Goal: Check status: Check status

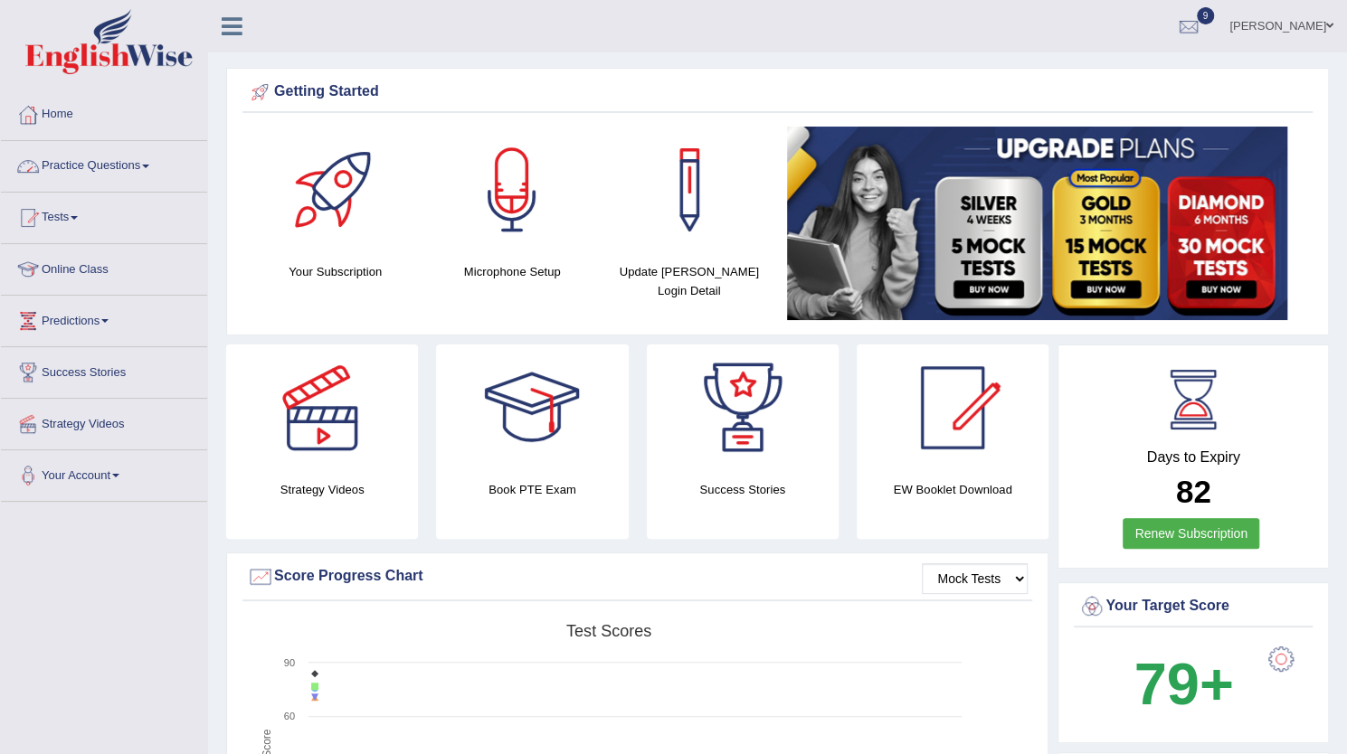
click at [131, 171] on link "Practice Questions" at bounding box center [104, 163] width 206 height 45
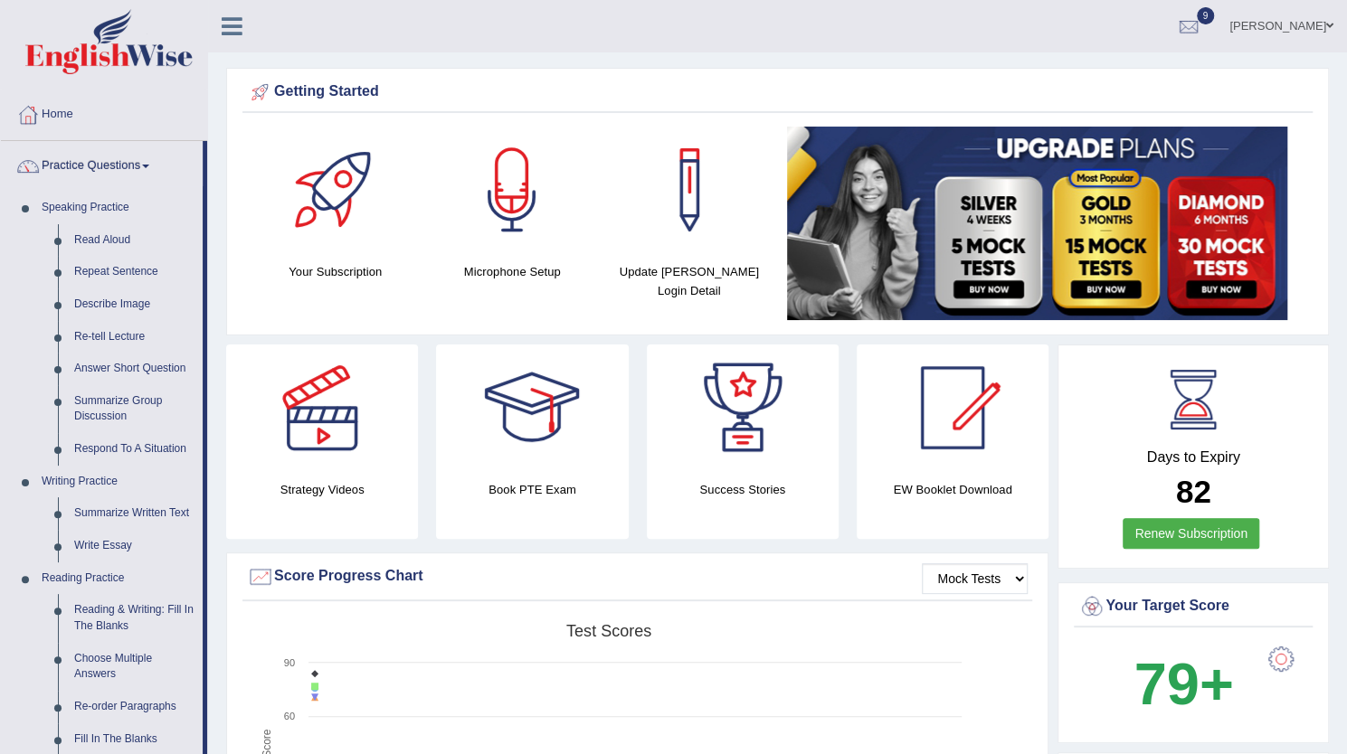
click at [131, 171] on link "Practice Questions" at bounding box center [102, 163] width 202 height 45
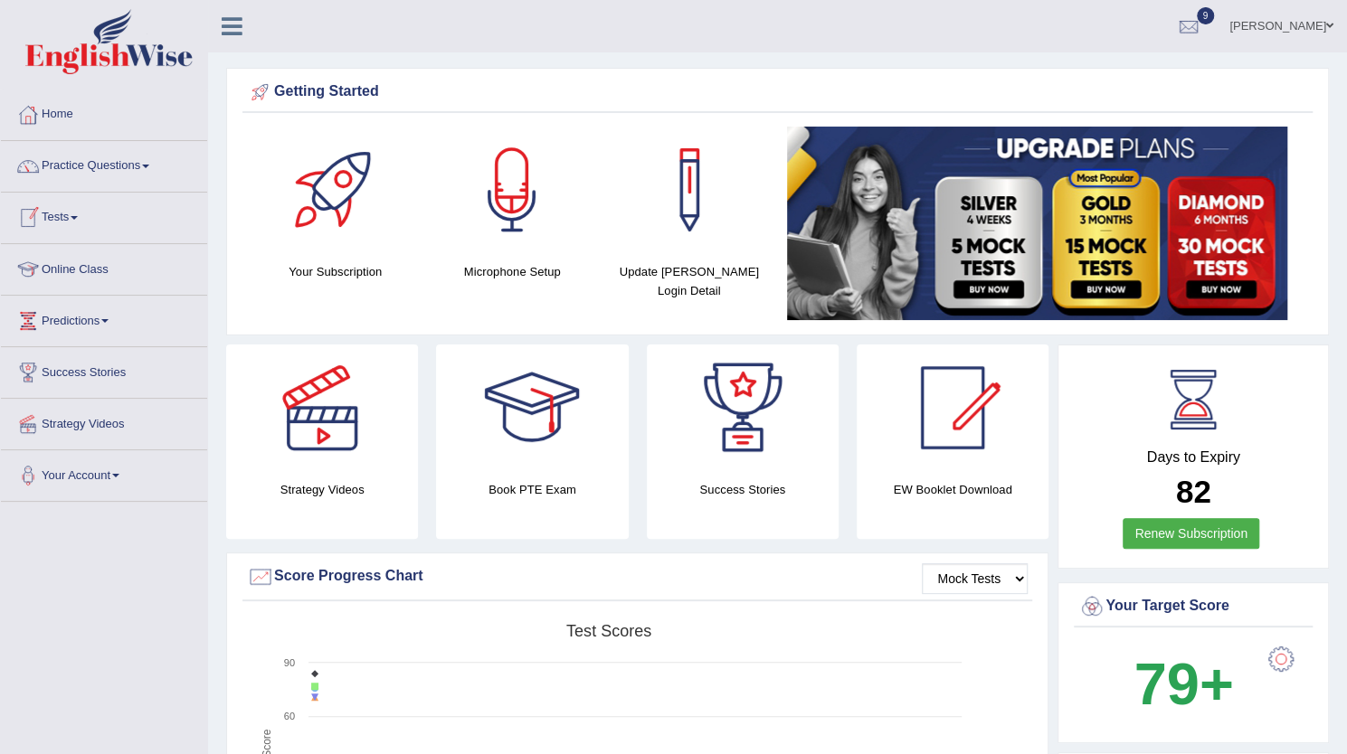
click at [78, 221] on link "Tests" at bounding box center [104, 215] width 206 height 45
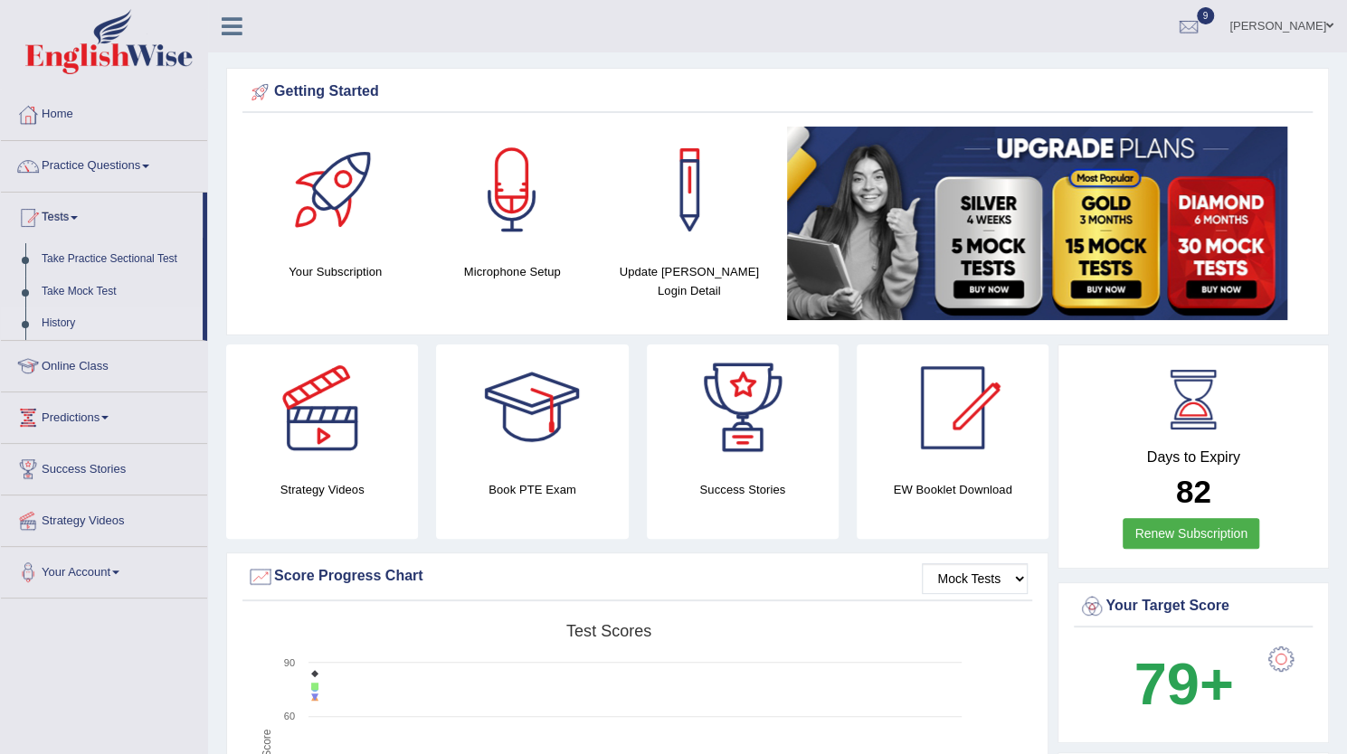
click at [60, 317] on link "History" at bounding box center [117, 323] width 169 height 33
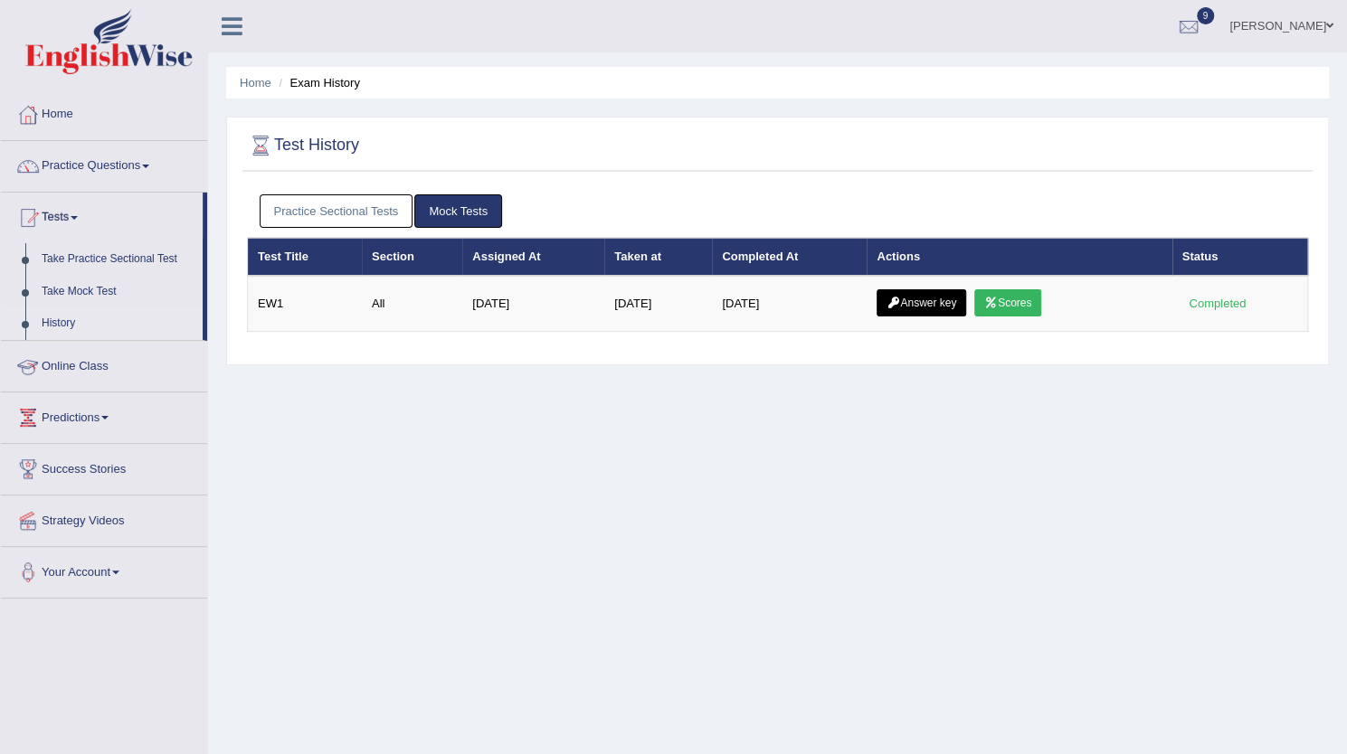
drag, startPoint x: 0, startPoint y: 0, endPoint x: 318, endPoint y: 207, distance: 379.8
click at [318, 207] on link "Practice Sectional Tests" at bounding box center [337, 210] width 154 height 33
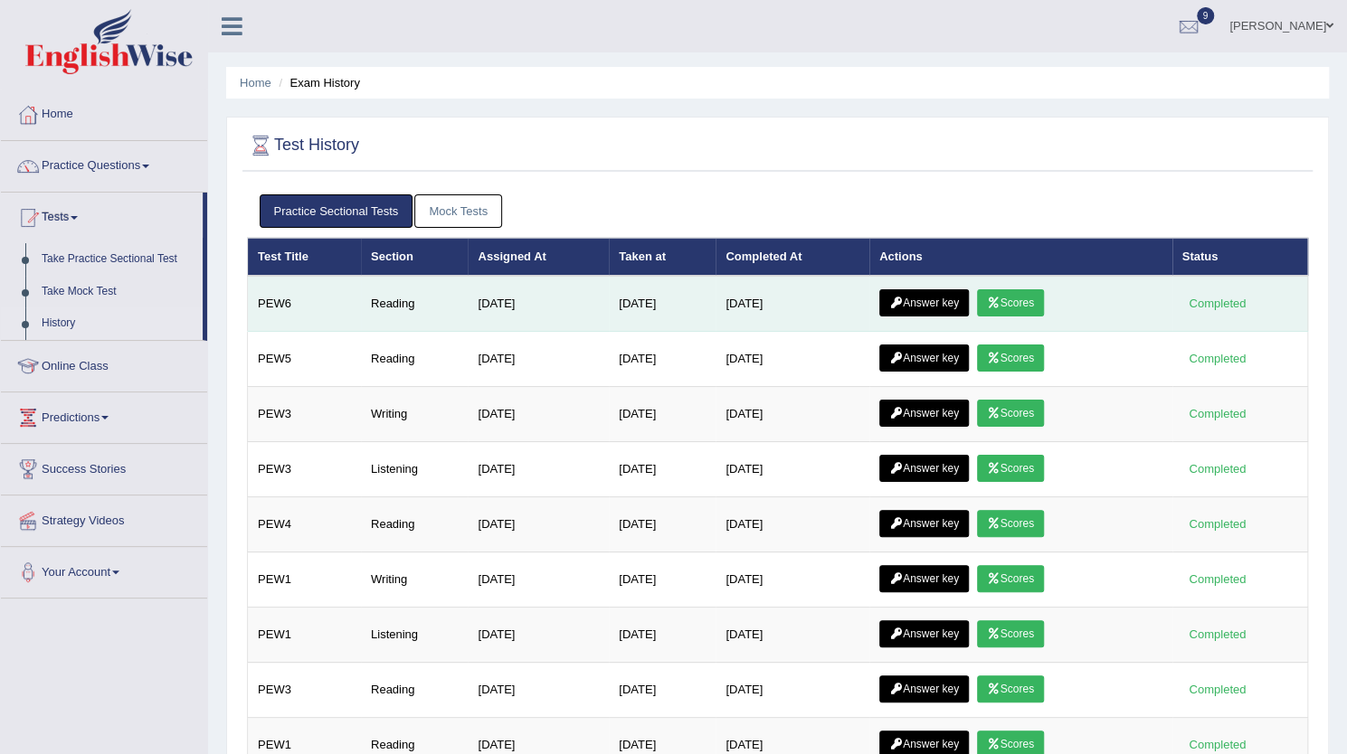
click at [1015, 311] on link "Scores" at bounding box center [1010, 302] width 67 height 27
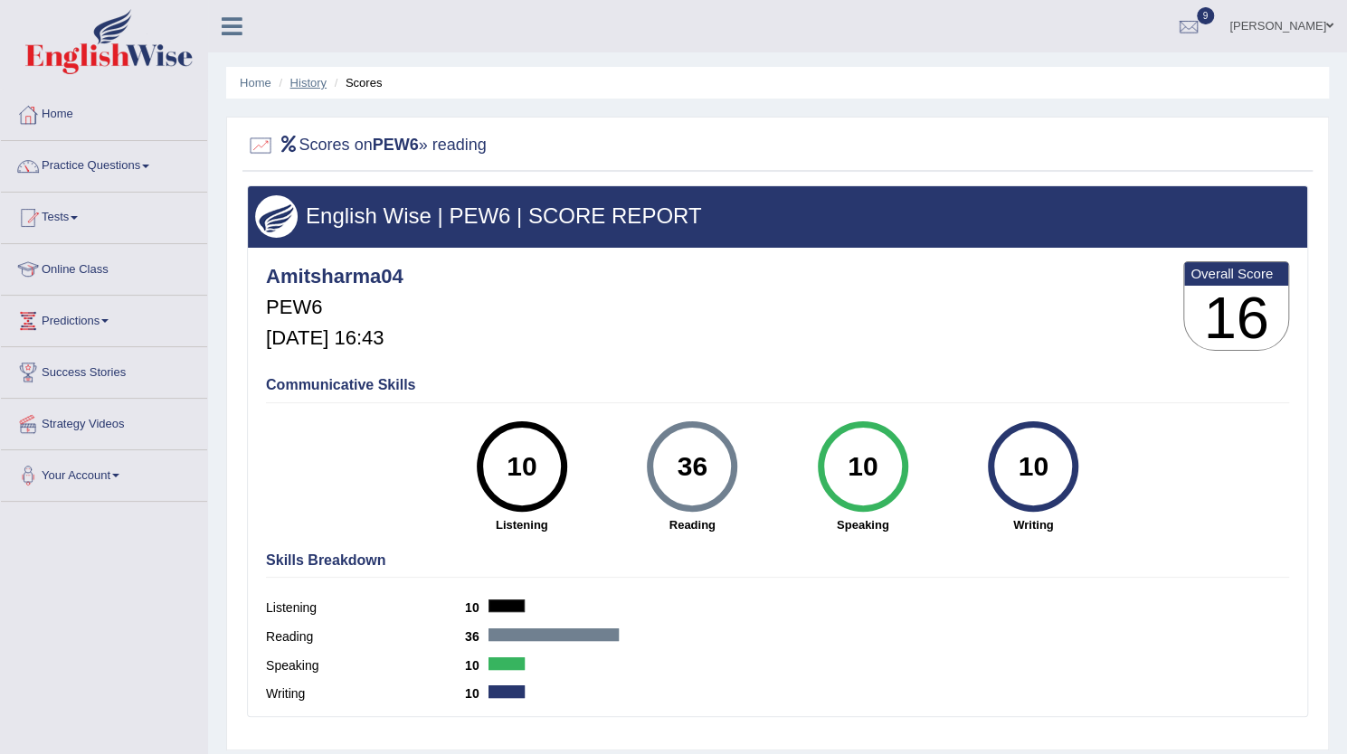
click at [317, 88] on link "History" at bounding box center [308, 83] width 36 height 14
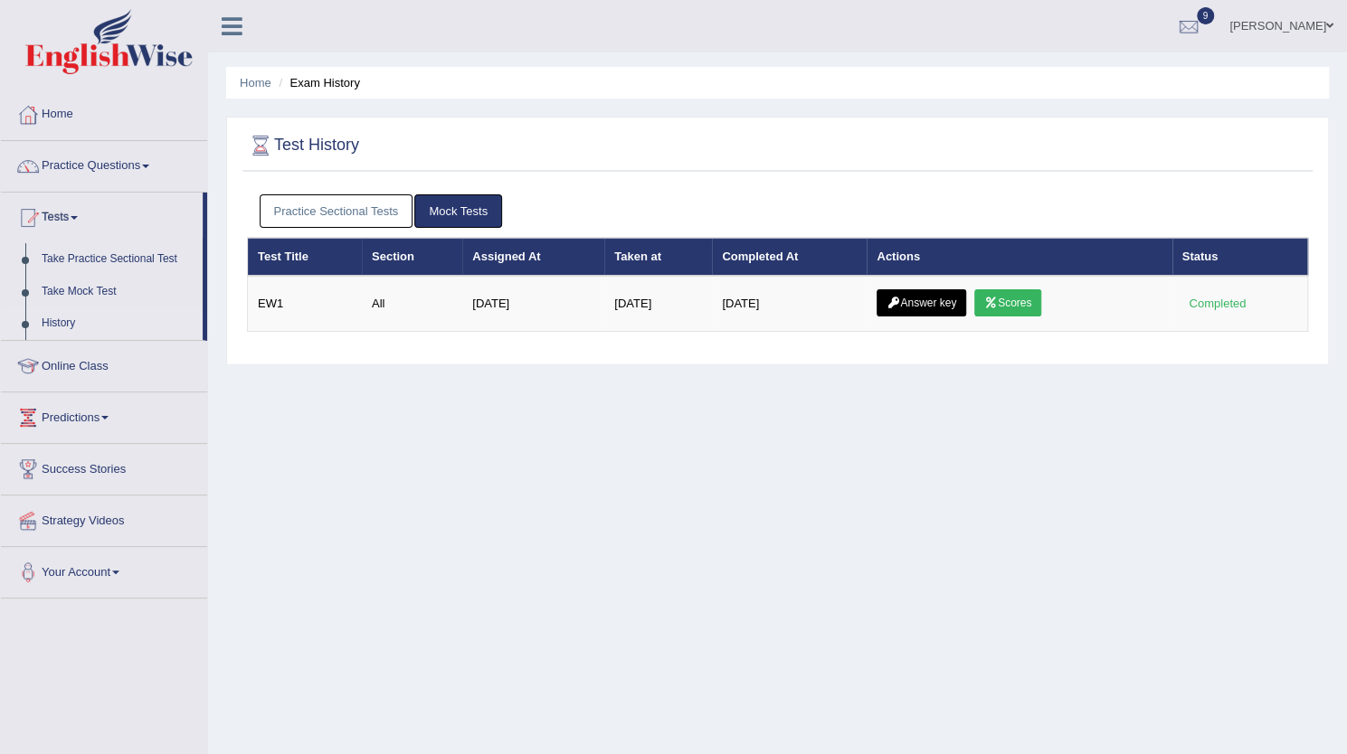
click at [378, 198] on link "Practice Sectional Tests" at bounding box center [337, 210] width 154 height 33
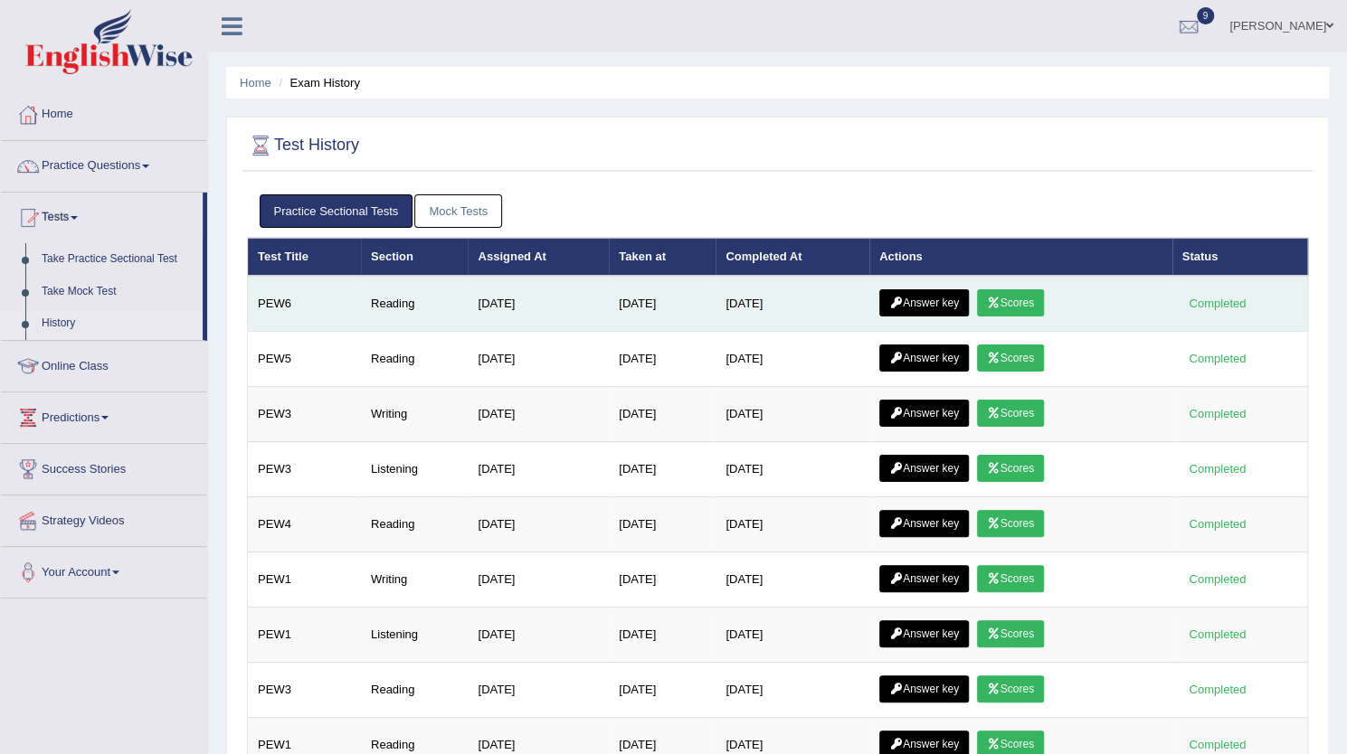
click at [892, 304] on link "Answer key" at bounding box center [924, 302] width 90 height 27
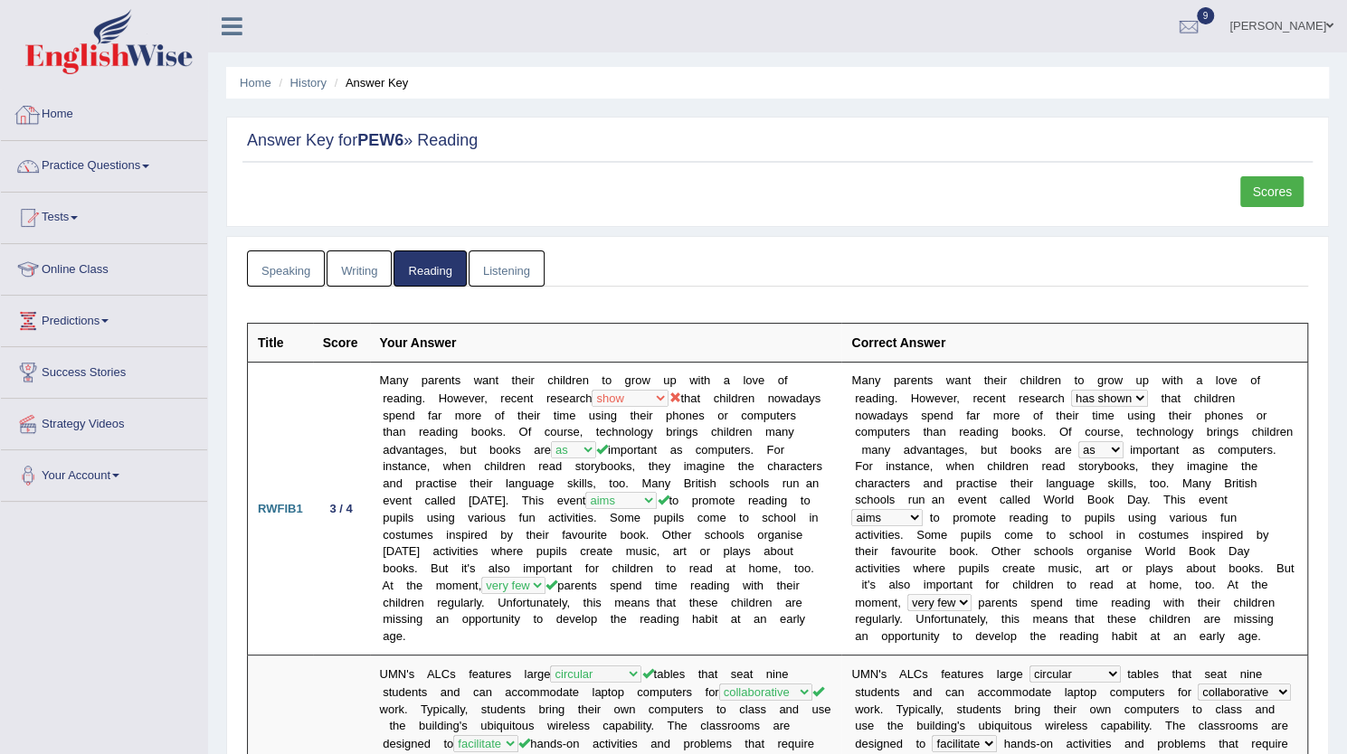
click at [60, 109] on link "Home" at bounding box center [104, 112] width 206 height 45
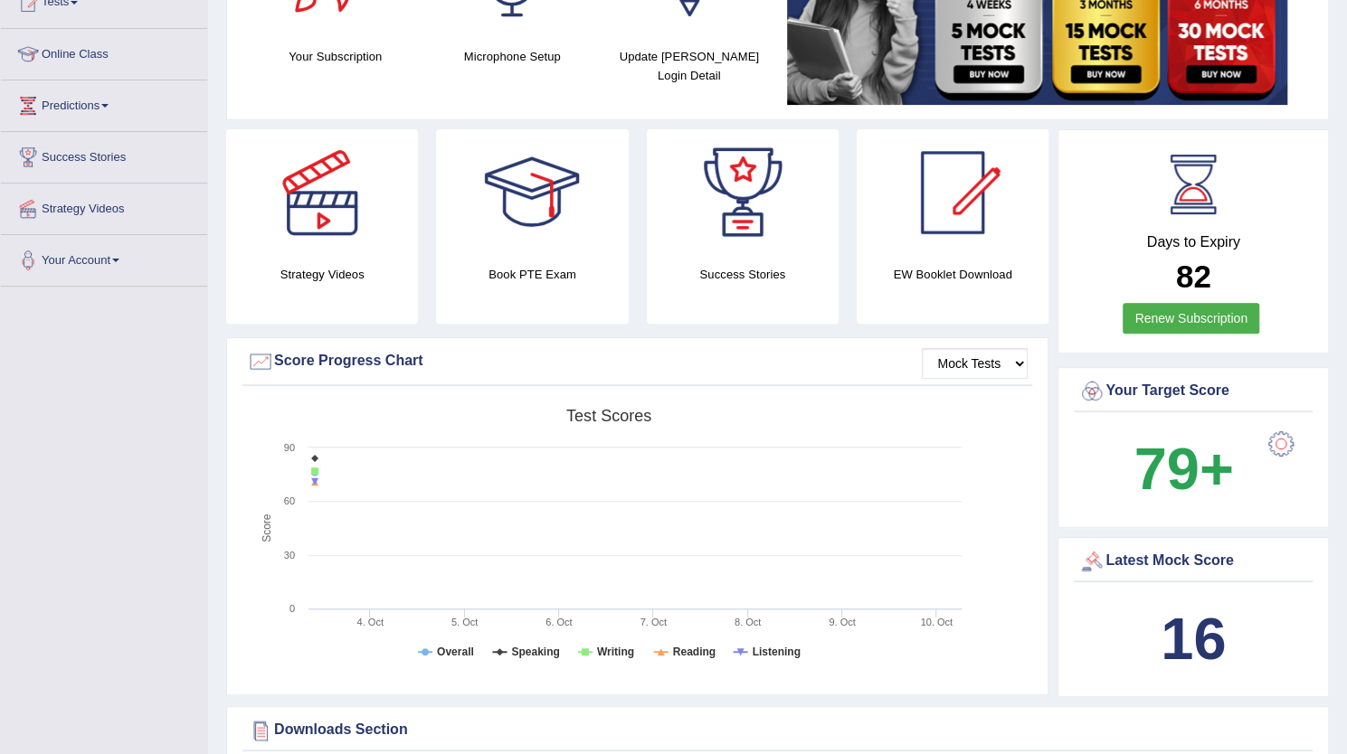
scroll to position [232, 0]
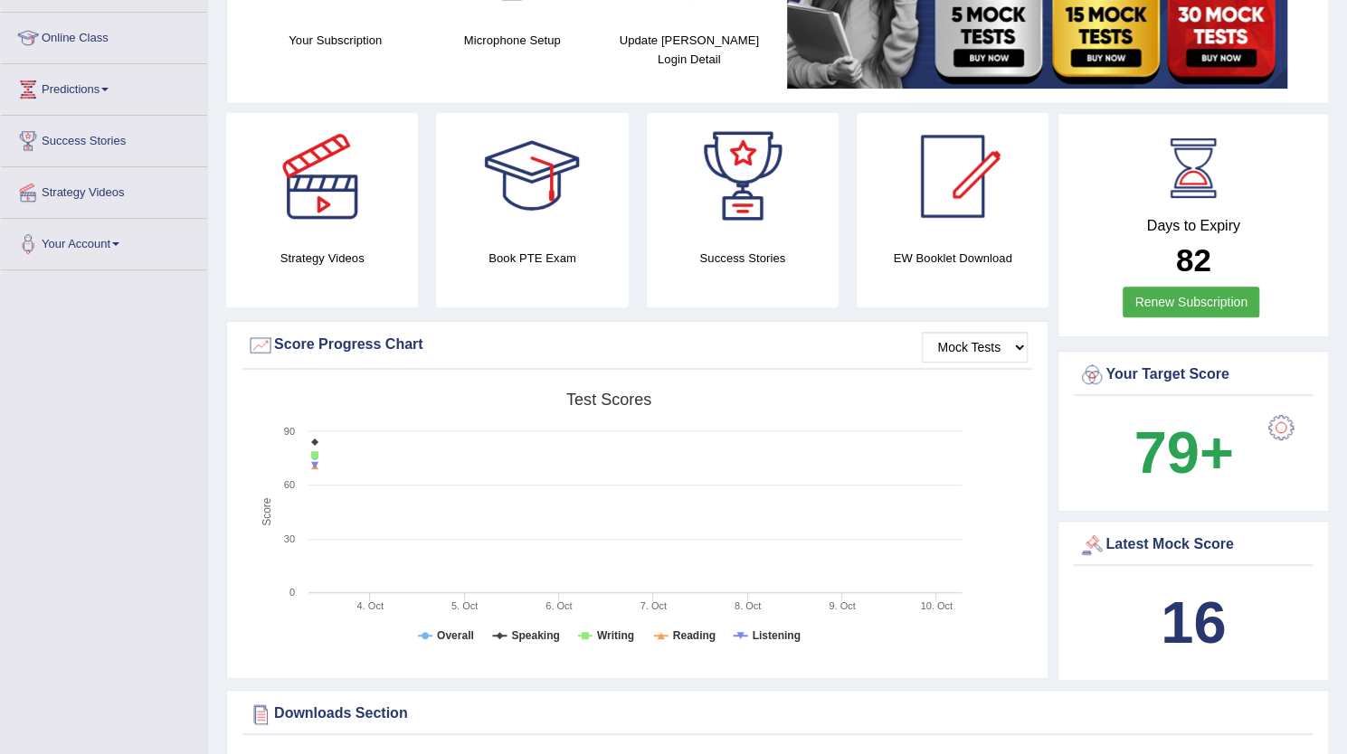
click at [1215, 599] on b "16" at bounding box center [1192, 623] width 65 height 66
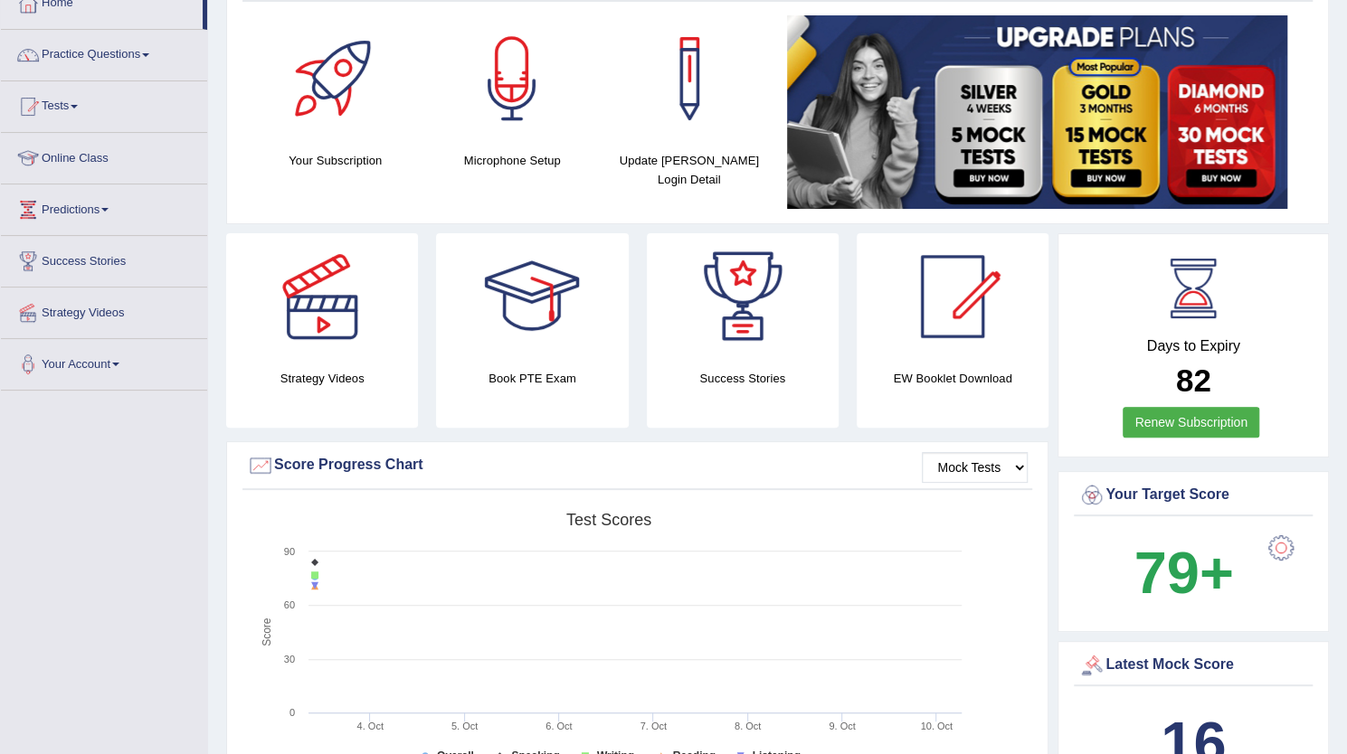
scroll to position [0, 0]
